Goal: Information Seeking & Learning: Learn about a topic

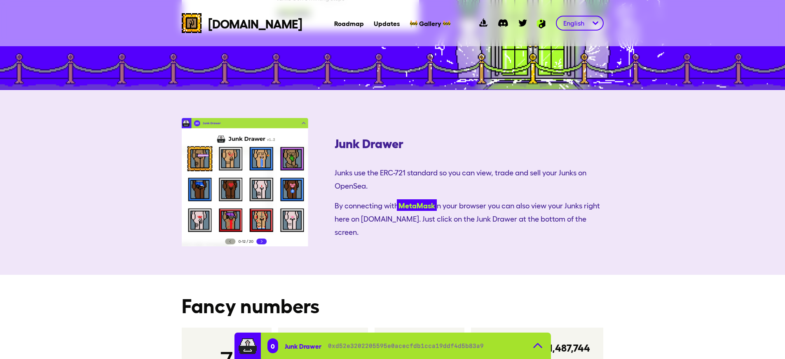
click at [397, 199] on link "MetaMask" at bounding box center [417, 205] width 40 height 12
click at [399, 199] on link "MetaMask" at bounding box center [417, 205] width 37 height 12
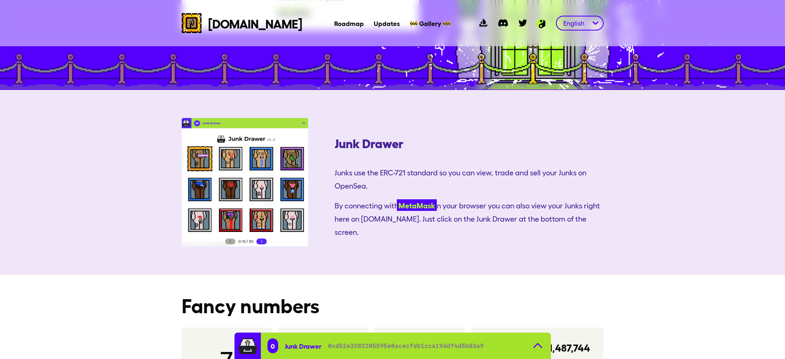
click at [397, 199] on link "MetaMask" at bounding box center [417, 205] width 40 height 12
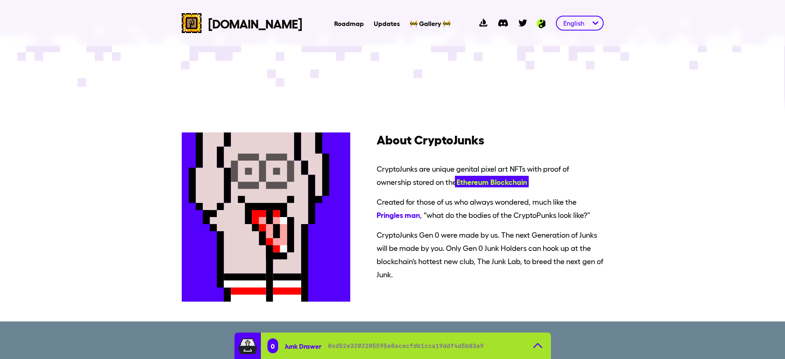
scroll to position [434, 0]
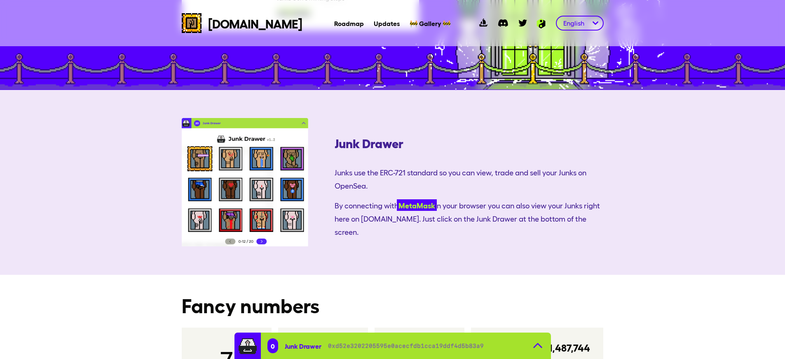
click at [397, 199] on link "MetaMask" at bounding box center [417, 205] width 40 height 12
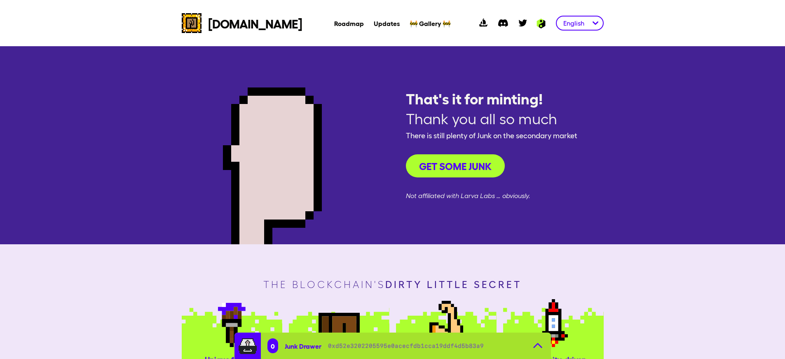
scroll to position [1267, 0]
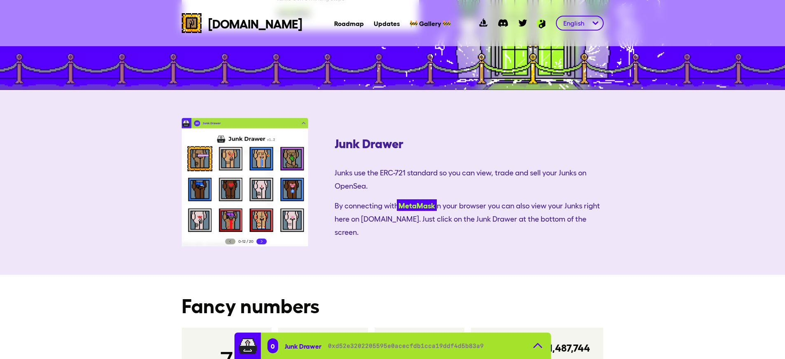
click at [397, 199] on link "MetaMask" at bounding box center [417, 205] width 40 height 12
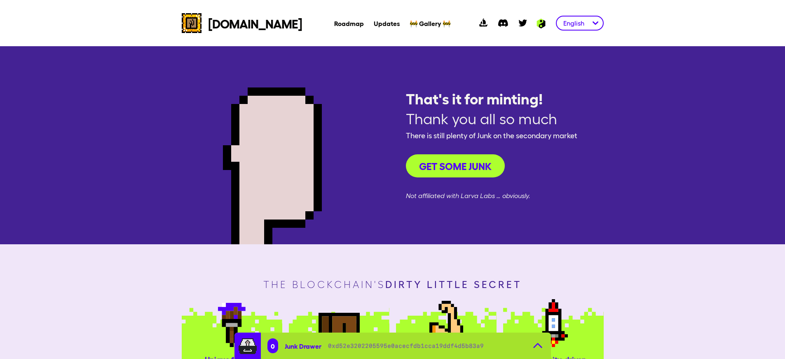
scroll to position [434, 0]
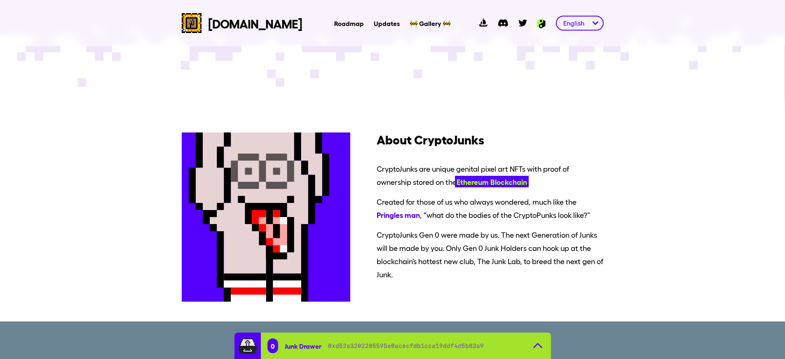
click at [496, 179] on span "Ethereum Blockchain" at bounding box center [492, 182] width 74 height 12
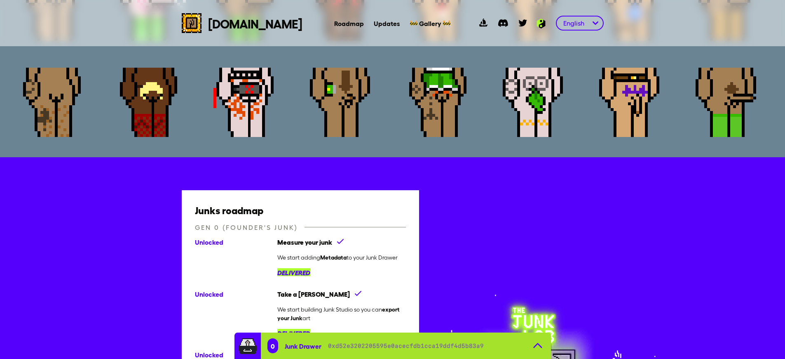
scroll to position [434, 0]
